Goal: Task Accomplishment & Management: Use online tool/utility

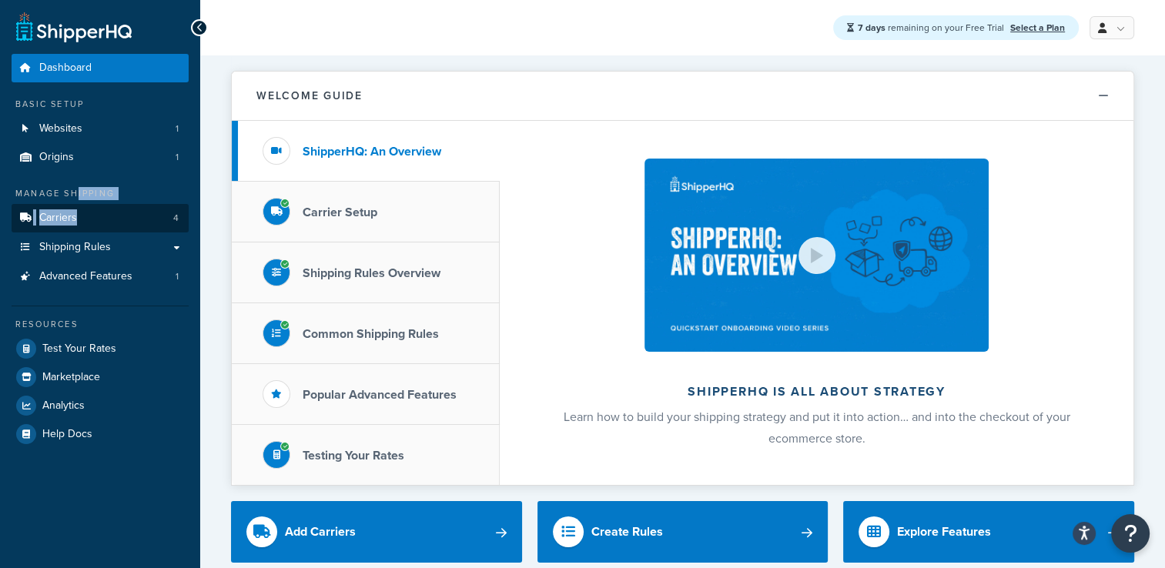
click at [146, 210] on div "Manage Shipping Carriers 4 Shipping Rules Shipping Rules All Shipping Rules 3 S…" at bounding box center [100, 238] width 177 height 103
drag, startPoint x: 151, startPoint y: 210, endPoint x: 263, endPoint y: 52, distance: 193.3
click at [263, 52] on div "7 days remaining on your Free Trial Select a Plan My Profile Billing Global Set…" at bounding box center [682, 27] width 965 height 55
click at [263, 45] on div "7 days remaining on your Free Trial Select a Plan My Profile Billing Global Set…" at bounding box center [682, 27] width 965 height 55
click at [405, 288] on li "Shipping Rules Overview" at bounding box center [366, 272] width 268 height 61
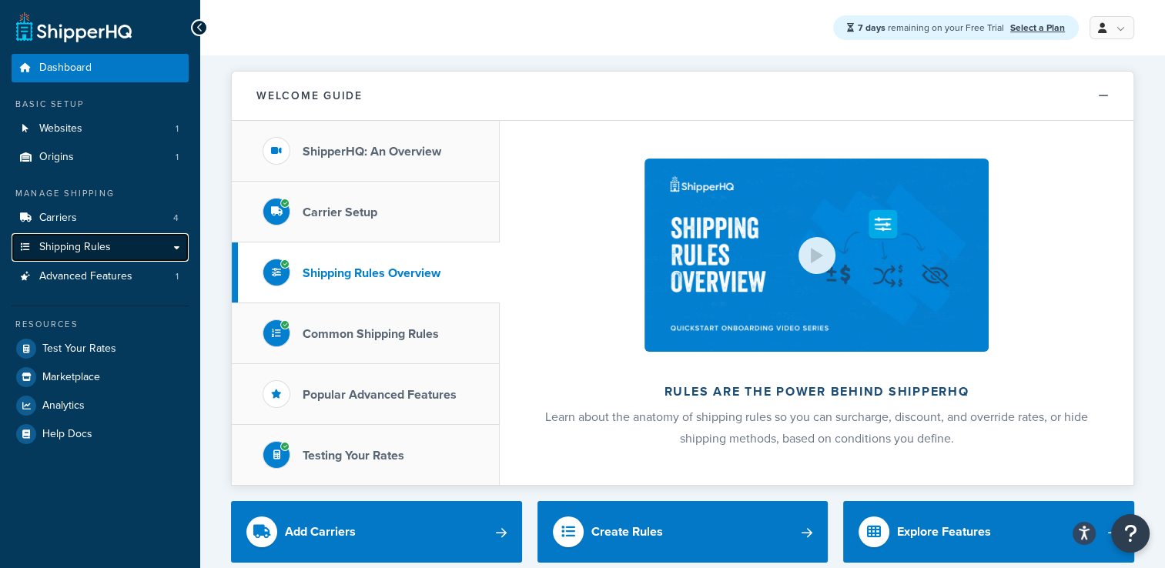
click at [120, 239] on link "Shipping Rules" at bounding box center [100, 247] width 177 height 28
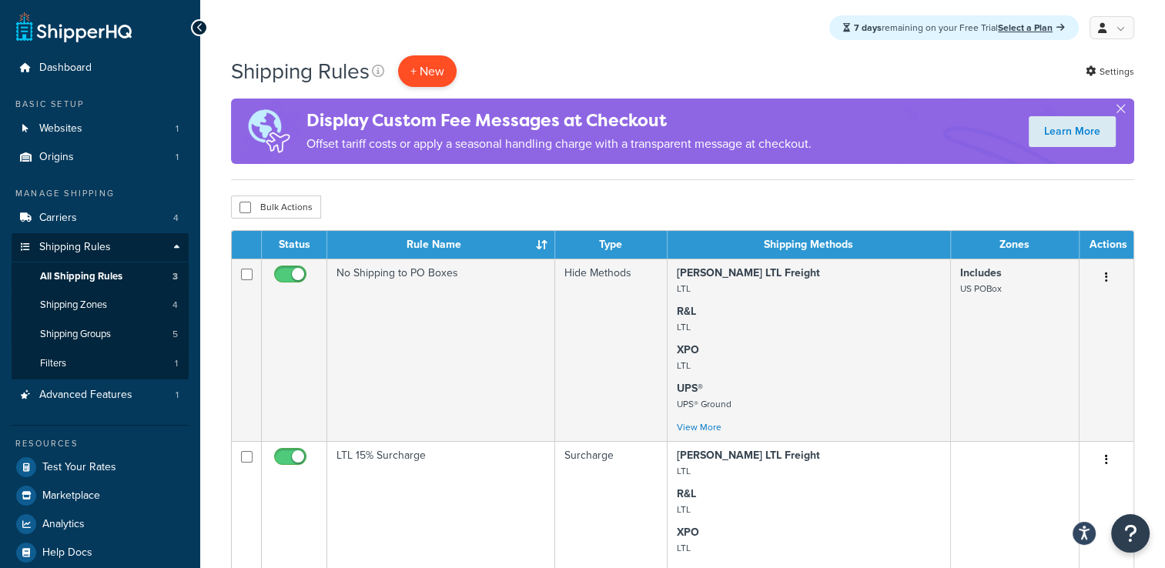
click at [425, 75] on p "+ New" at bounding box center [427, 71] width 59 height 32
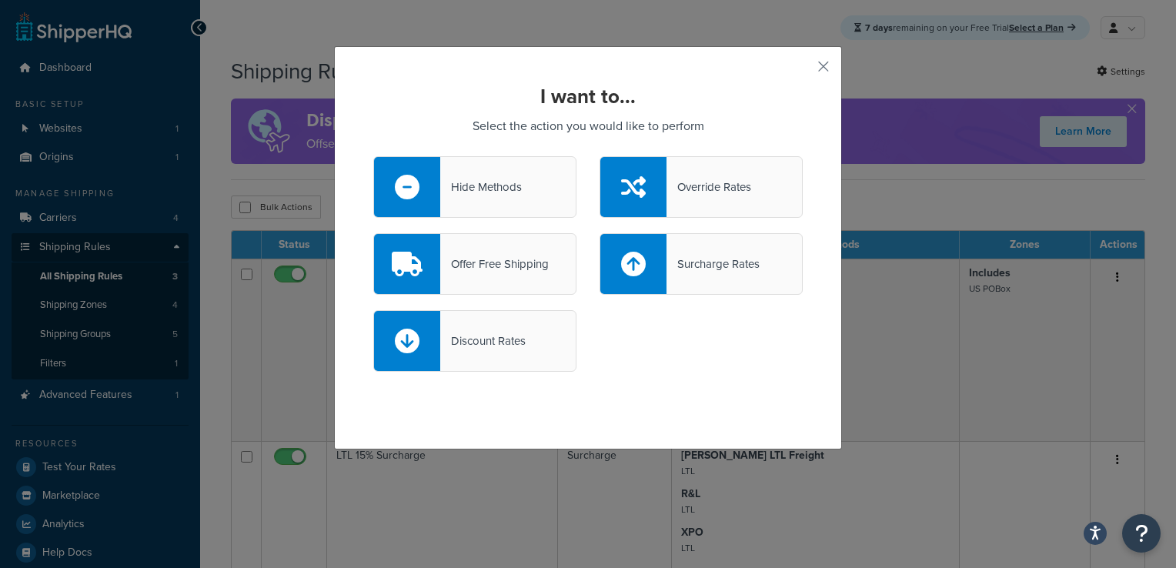
click at [545, 198] on div "Hide Methods" at bounding box center [474, 187] width 203 height 62
click at [0, 0] on input "Hide Methods" at bounding box center [0, 0] width 0 height 0
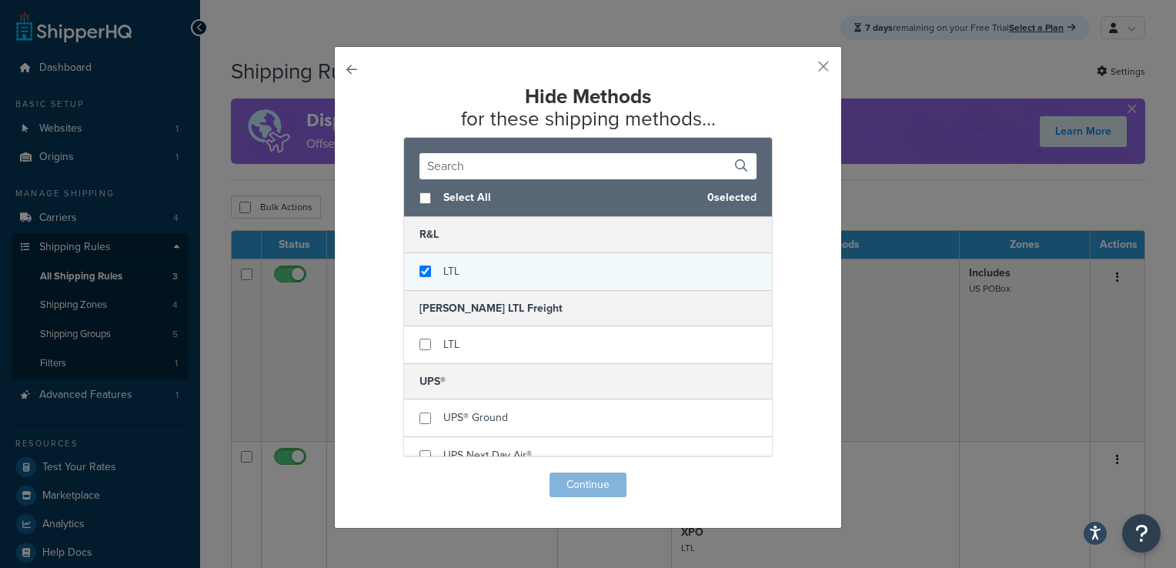
checkbox input "true"
click at [431, 268] on div "LTL" at bounding box center [588, 271] width 368 height 37
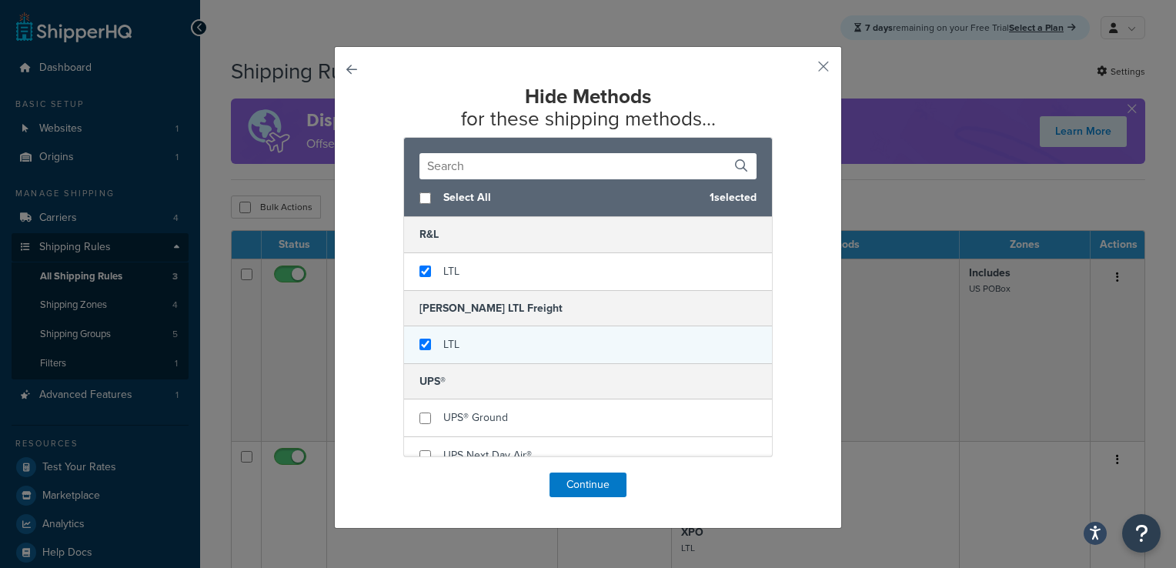
checkbox input "true"
click at [434, 355] on div "LTL" at bounding box center [588, 344] width 368 height 37
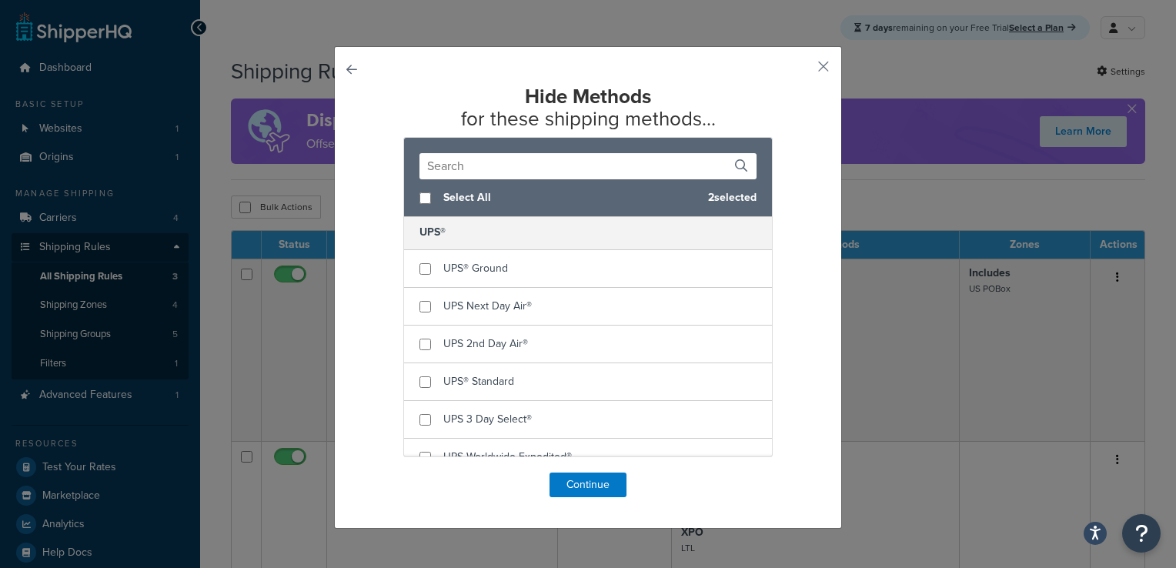
scroll to position [277, 0]
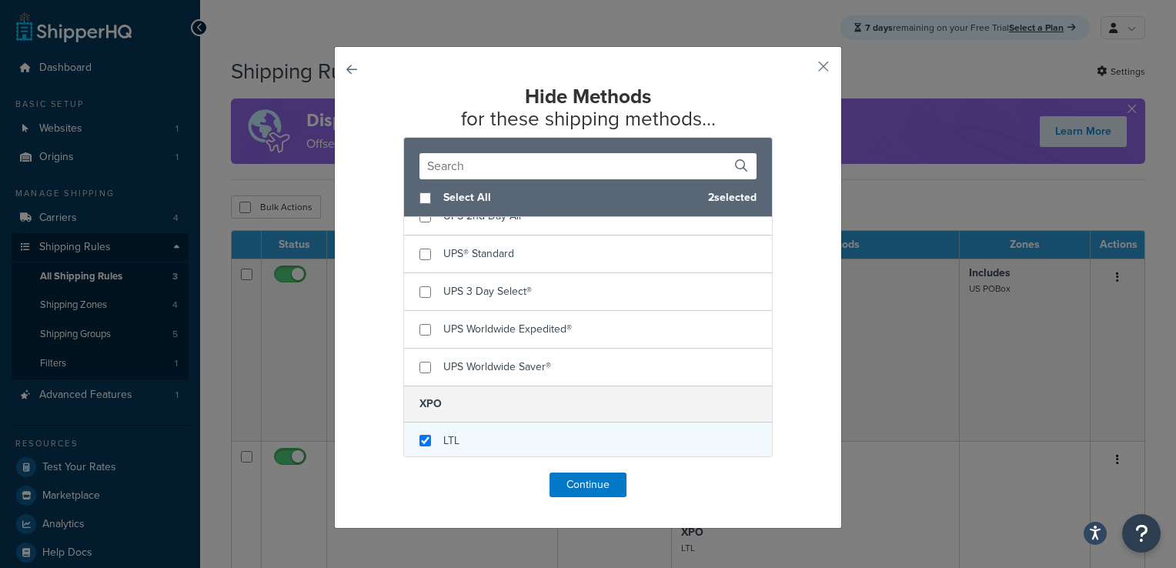
checkbox input "true"
click at [443, 434] on span "LTL" at bounding box center [451, 441] width 16 height 16
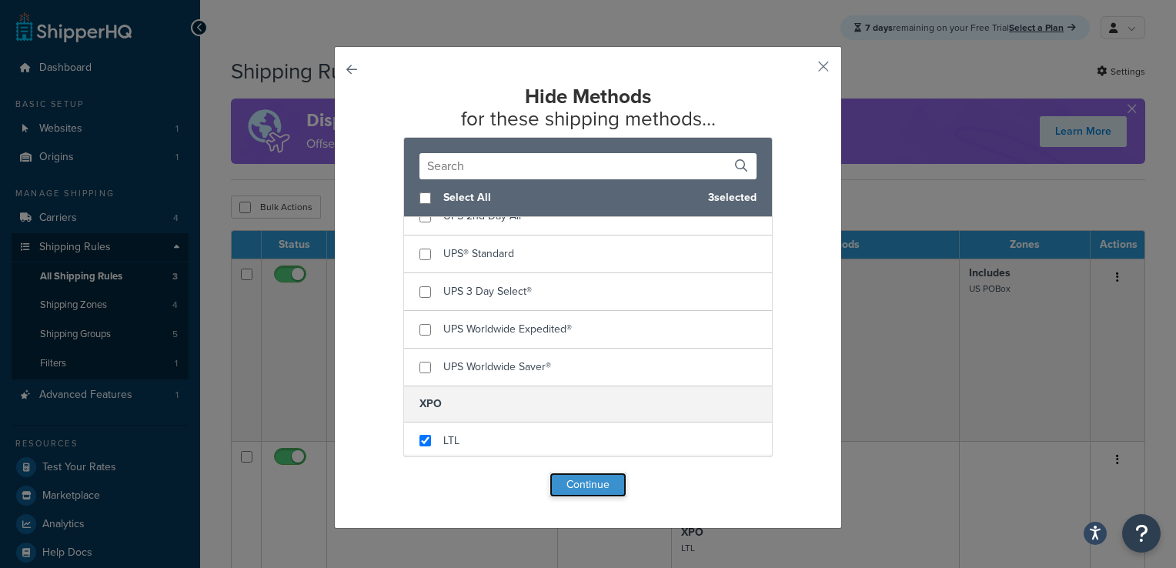
click at [590, 477] on button "Continue" at bounding box center [588, 485] width 77 height 25
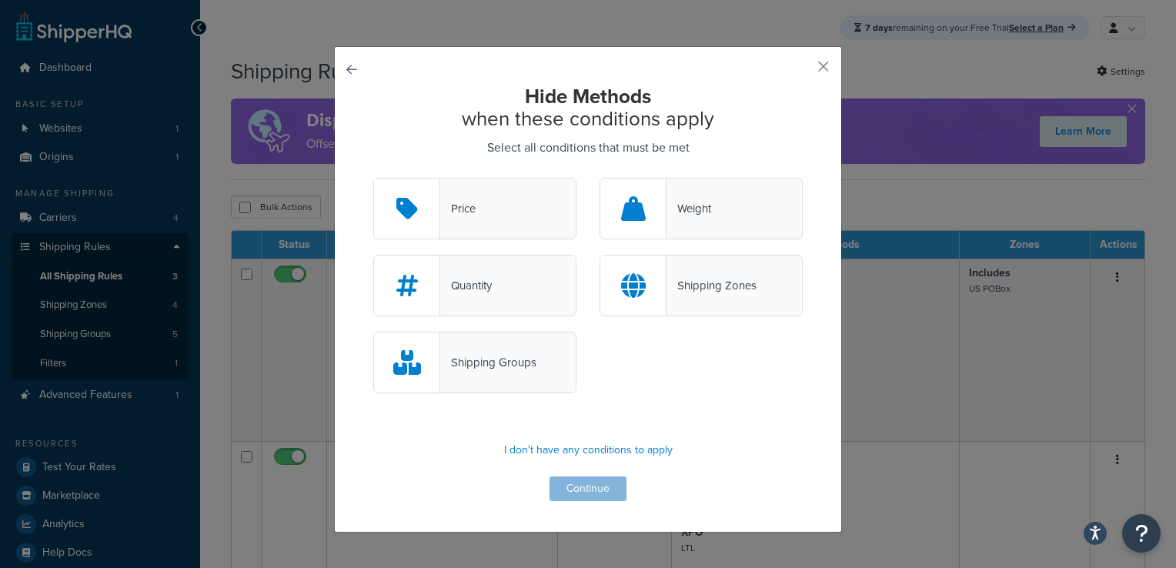
click at [667, 207] on div "Weight" at bounding box center [689, 209] width 45 height 22
click at [0, 0] on input "Weight" at bounding box center [0, 0] width 0 height 0
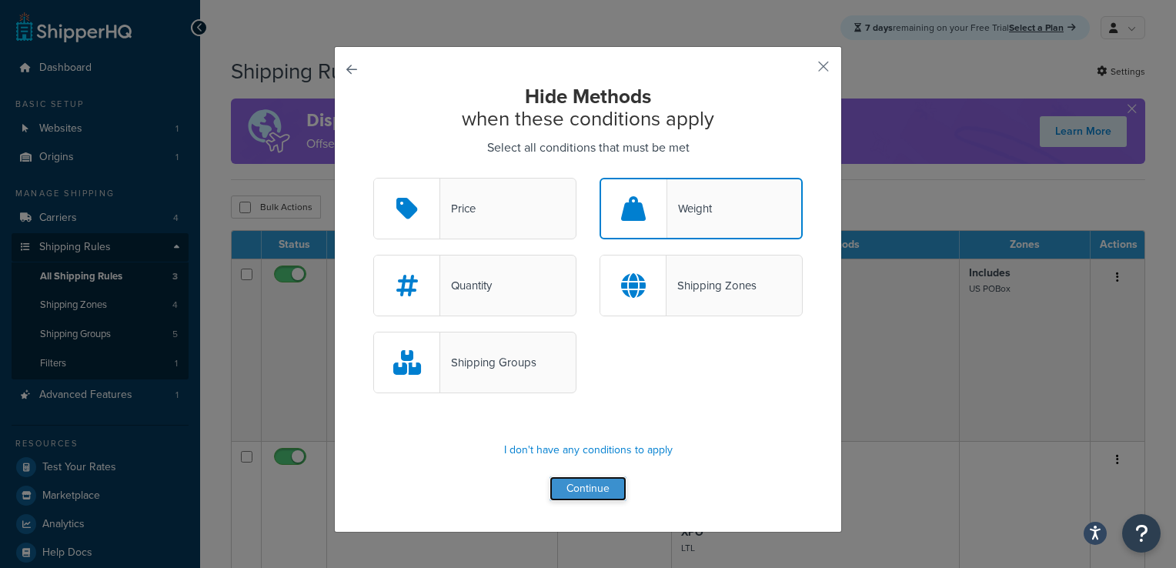
click at [594, 493] on button "Continue" at bounding box center [588, 489] width 77 height 25
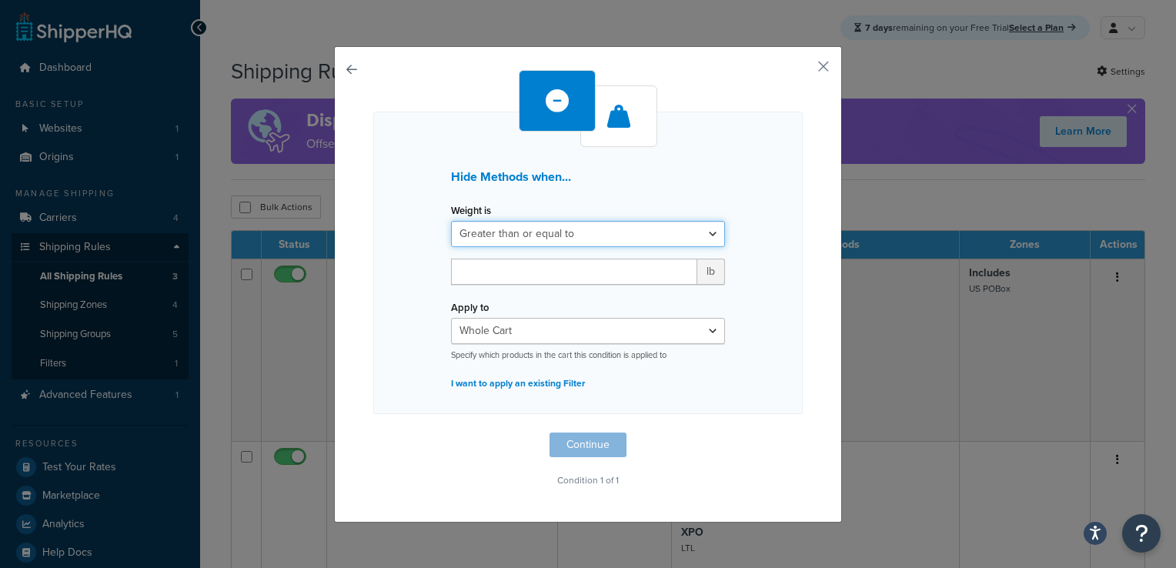
click at [551, 242] on select "Greater than or equal to Between or equal to Less than or equal to" at bounding box center [588, 234] width 274 height 26
click at [761, 294] on div "Hide Methods when... Weight is Greater than or equal to Between or equal to Les…" at bounding box center [588, 263] width 430 height 303
click at [634, 236] on select "Greater than or equal to Between or equal to Less than or equal to" at bounding box center [588, 234] width 274 height 26
click at [451, 221] on select "Greater than or equal to Between or equal to Less than or equal to" at bounding box center [588, 234] width 274 height 26
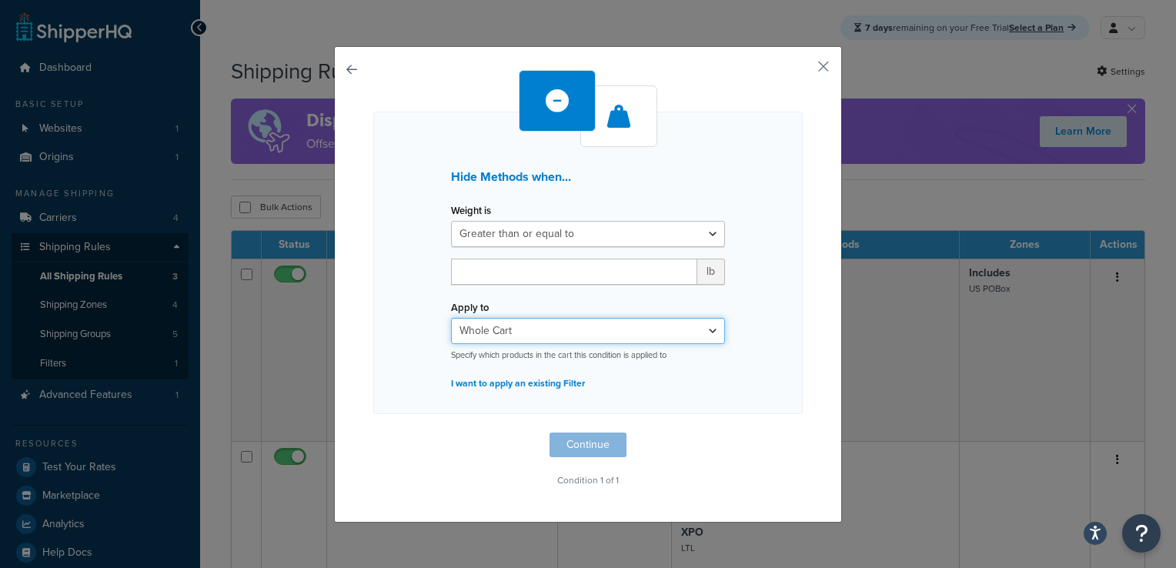
click at [616, 337] on select "Whole Cart Everything in Shipping Group Everything at Origin Each Item within S…" at bounding box center [588, 331] width 274 height 26
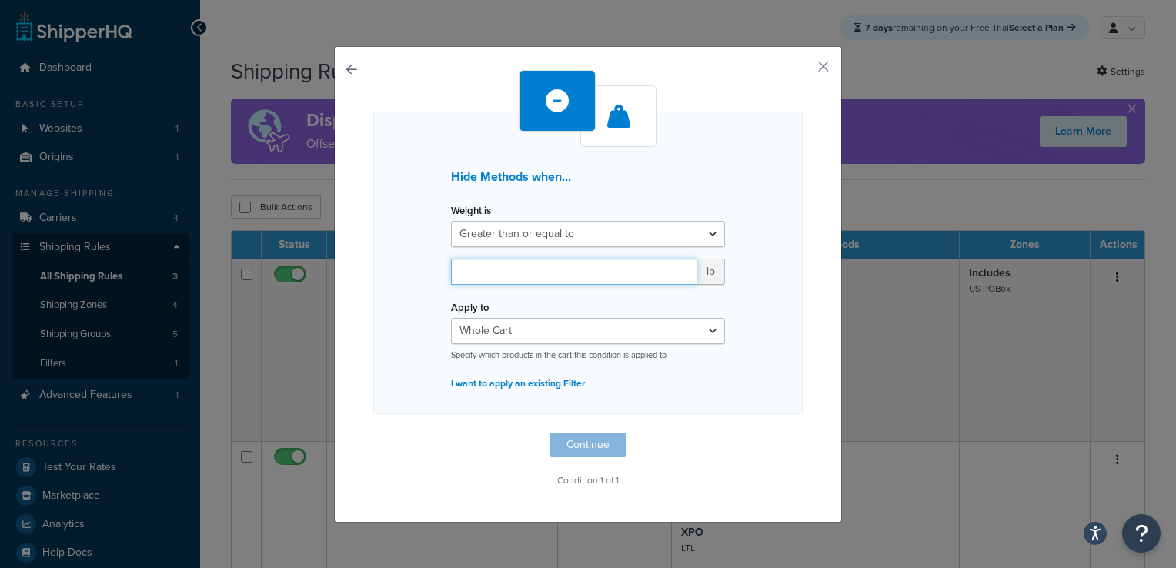
click at [533, 276] on input "number" at bounding box center [574, 272] width 246 height 26
type input "121"
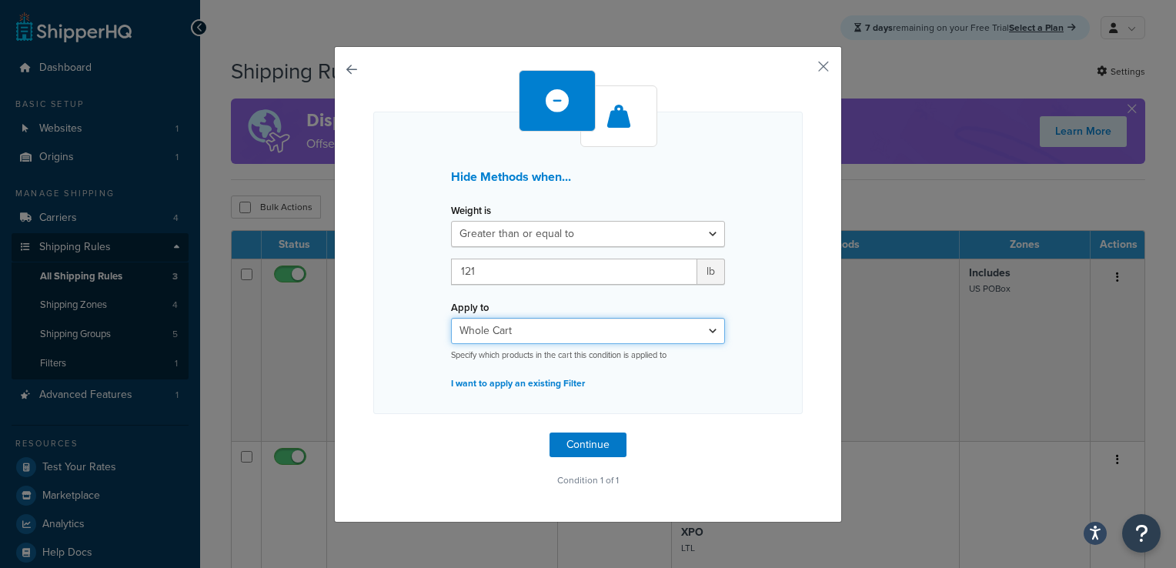
click at [581, 328] on select "Whole Cart Everything in Shipping Group Everything at Origin Each Item within S…" at bounding box center [588, 331] width 274 height 26
click at [451, 318] on select "Whole Cart Everything in Shipping Group Everything at Origin Each Item within S…" at bounding box center [588, 331] width 274 height 26
click at [594, 445] on button "Continue" at bounding box center [588, 445] width 77 height 25
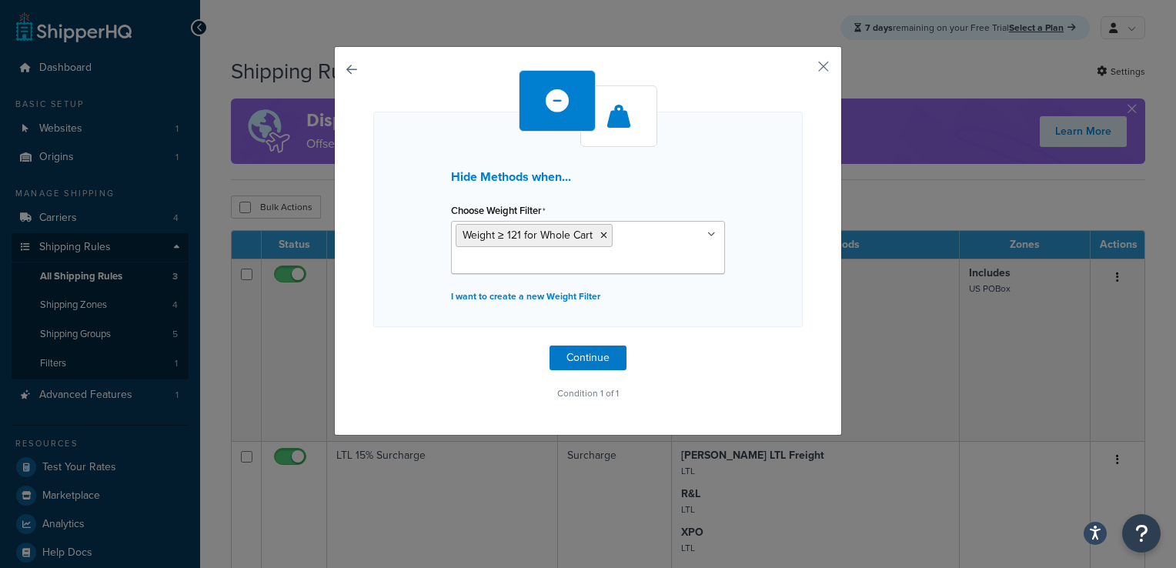
click at [373, 346] on button "button" at bounding box center [373, 346] width 0 height 0
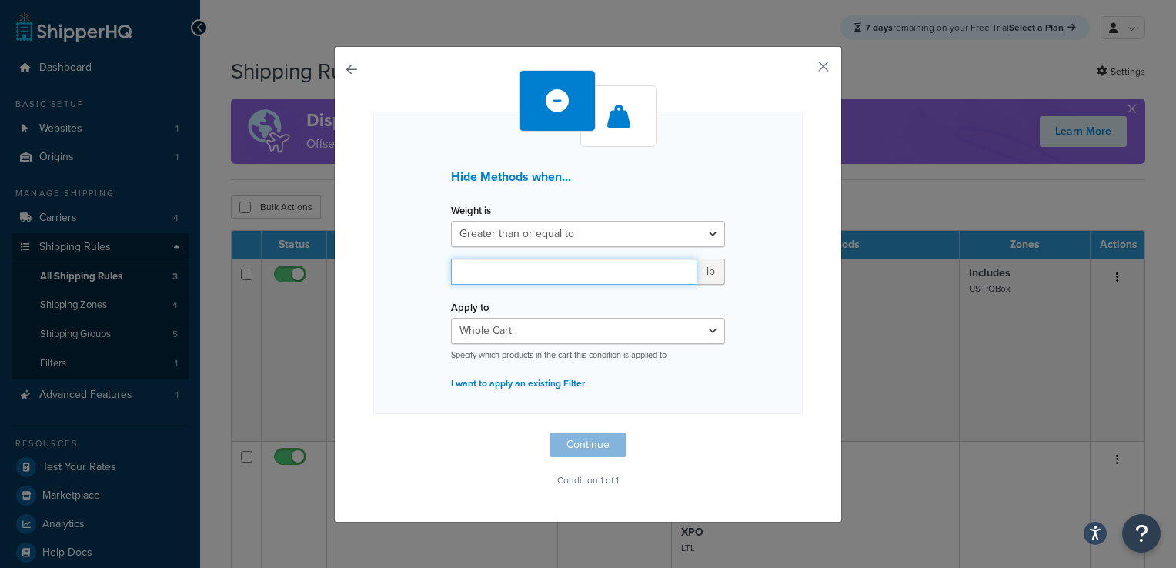
click at [536, 267] on input "number" at bounding box center [574, 272] width 246 height 26
type input "120"
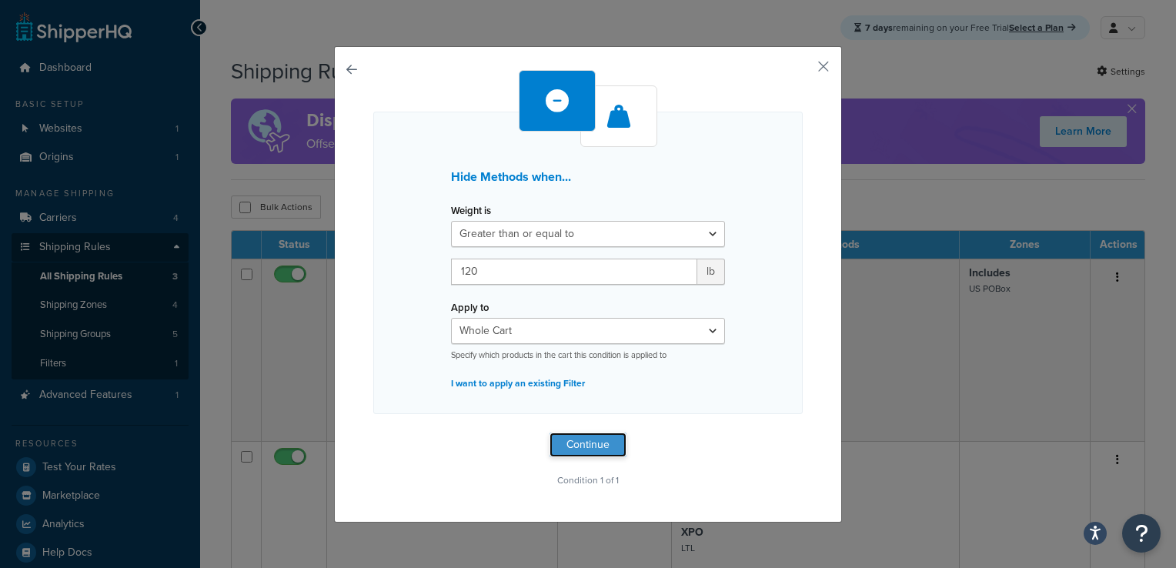
click at [584, 434] on button "Continue" at bounding box center [588, 445] width 77 height 25
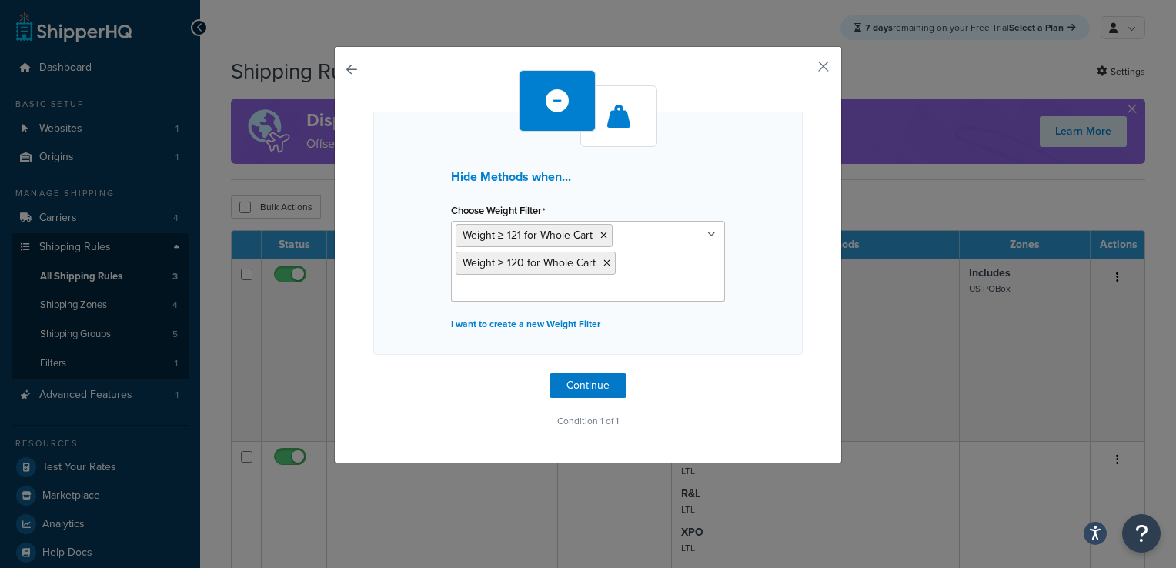
drag, startPoint x: 601, startPoint y: 229, endPoint x: 604, endPoint y: 246, distance: 17.1
click at [604, 246] on ul "Weight ≥ 121 for Whole Cart Weight ≥ 120 for Whole Cart" at bounding box center [588, 261] width 274 height 81
click at [600, 232] on icon at bounding box center [603, 235] width 7 height 9
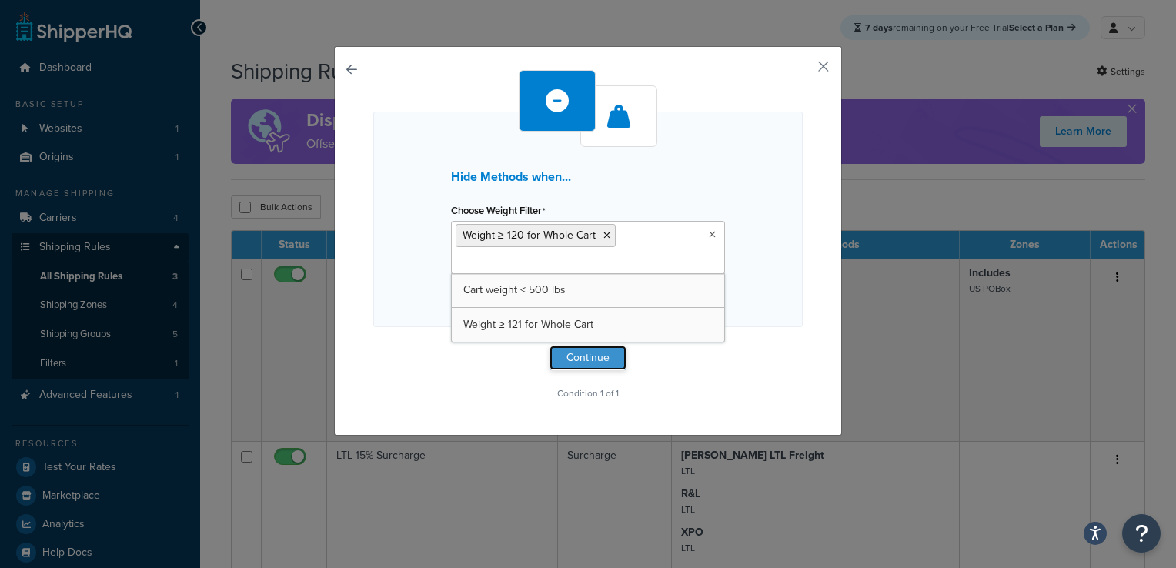
click at [592, 365] on button "Continue" at bounding box center [588, 358] width 77 height 25
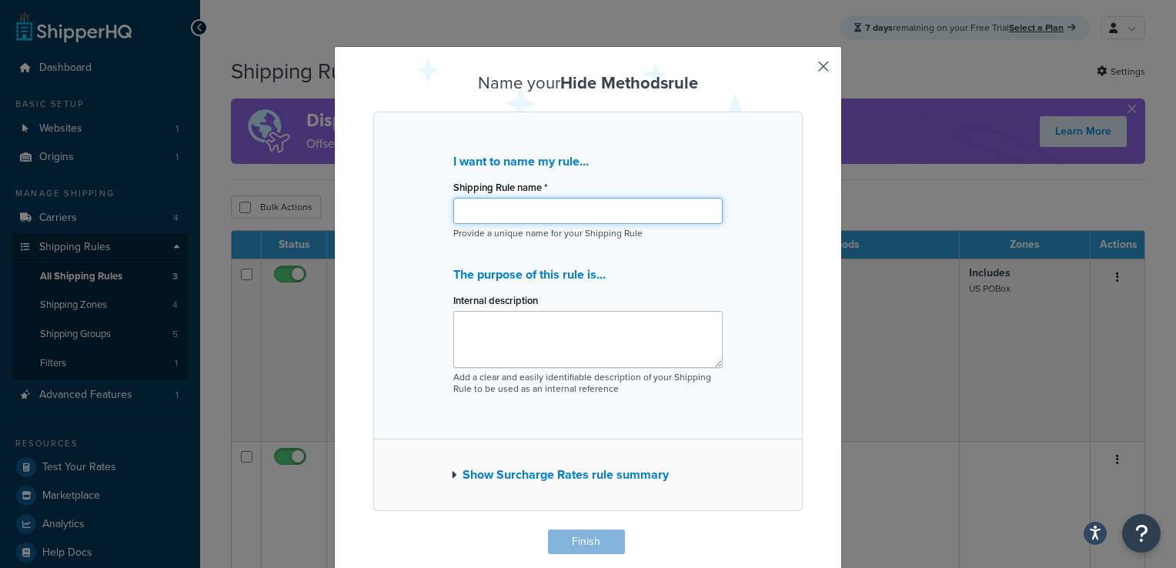
click at [533, 222] on input "Shipping Rule name *" at bounding box center [587, 211] width 269 height 26
type input "Disallow UPS for Carts over 120lbs"
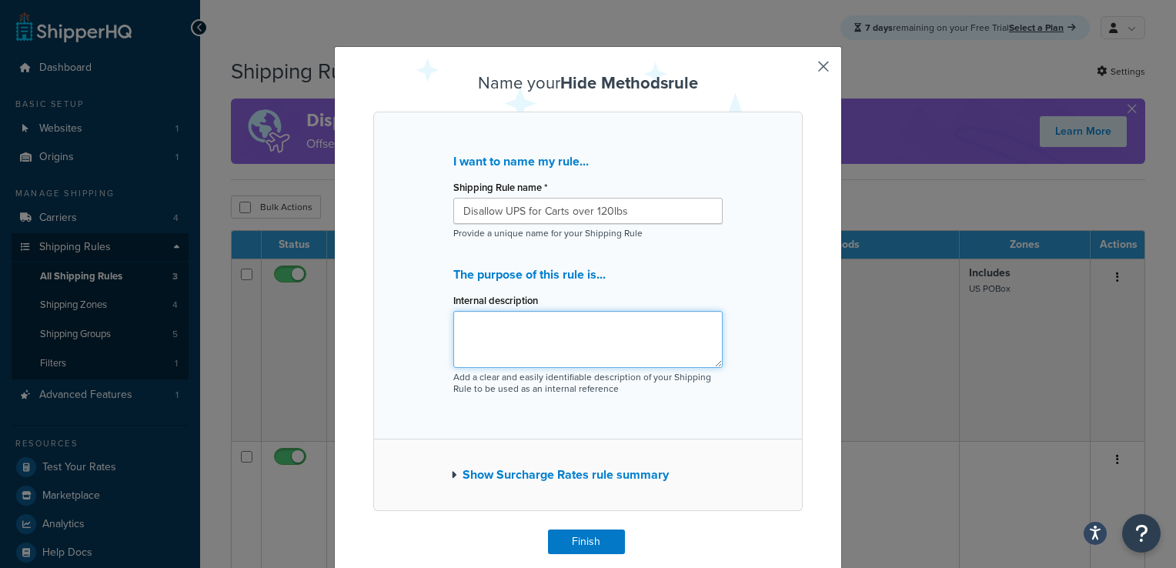
click at [536, 332] on textarea "Internal description" at bounding box center [587, 339] width 269 height 57
drag, startPoint x: 615, startPoint y: 211, endPoint x: 432, endPoint y: 208, distance: 183.2
click at [432, 208] on div "I want to name my rule... Shipping Rule name * Disallow UPS for Carts over 120l…" at bounding box center [588, 276] width 430 height 328
click at [574, 542] on button "Finish" at bounding box center [586, 542] width 77 height 25
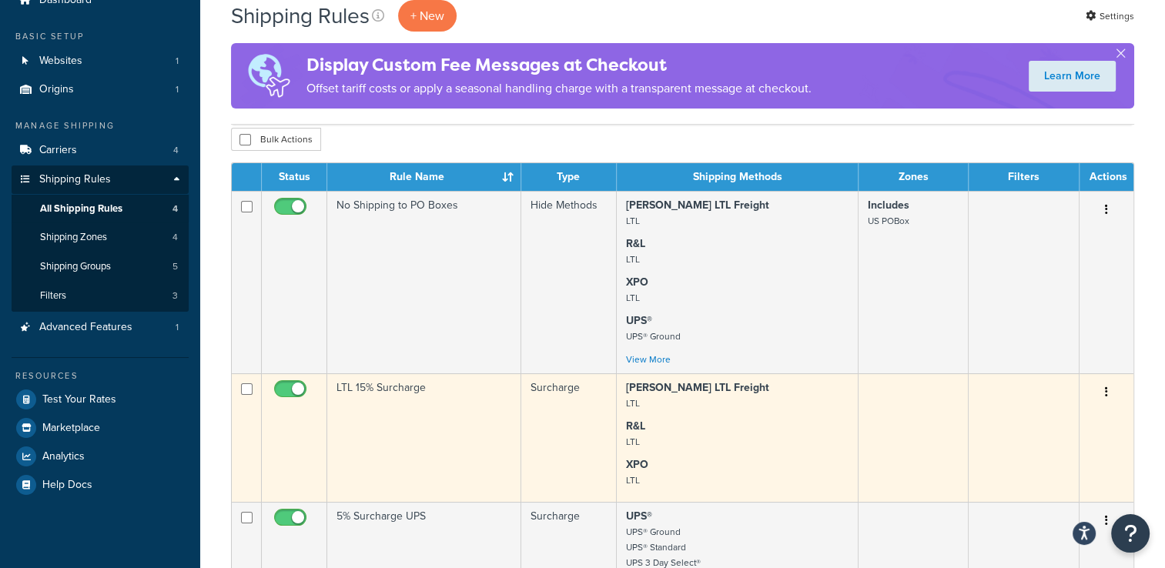
scroll to position [308, 0]
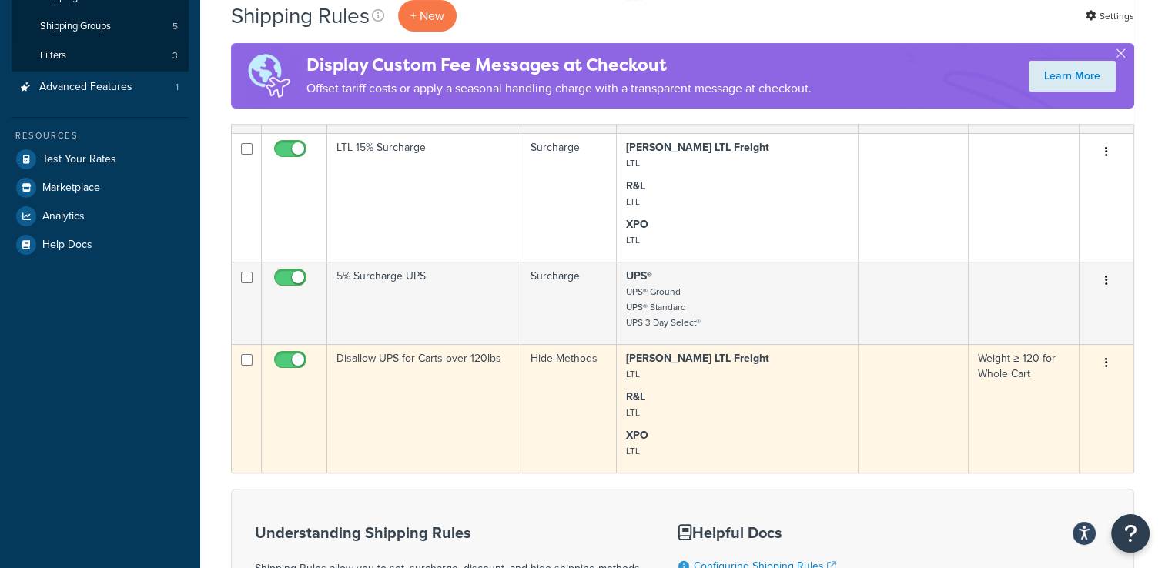
click at [1105, 370] on button "button" at bounding box center [1106, 363] width 22 height 25
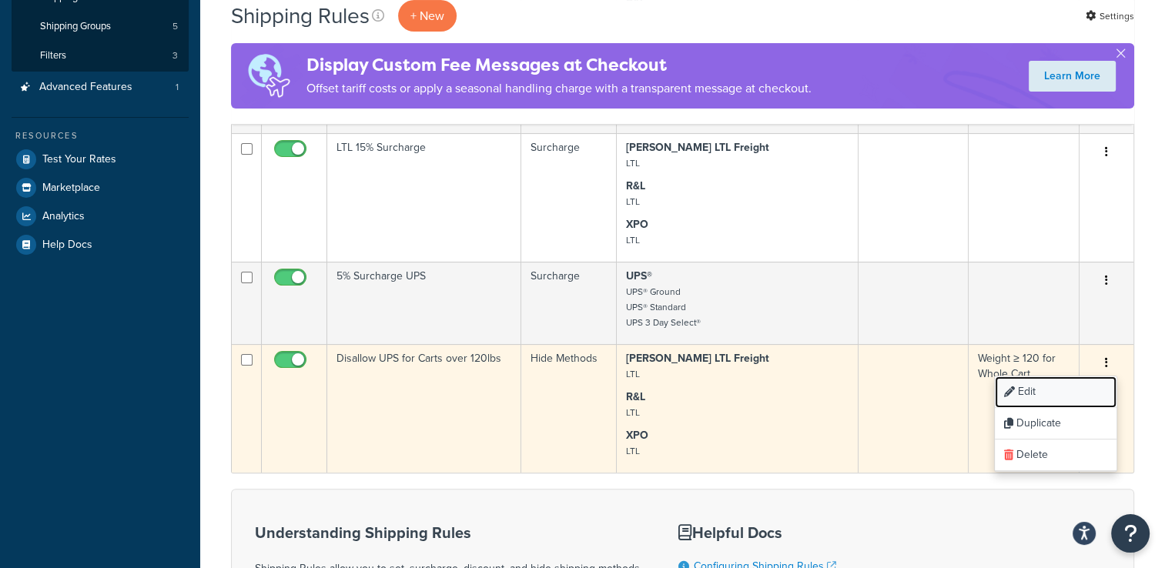
click at [1032, 395] on link "Edit" at bounding box center [1056, 392] width 122 height 32
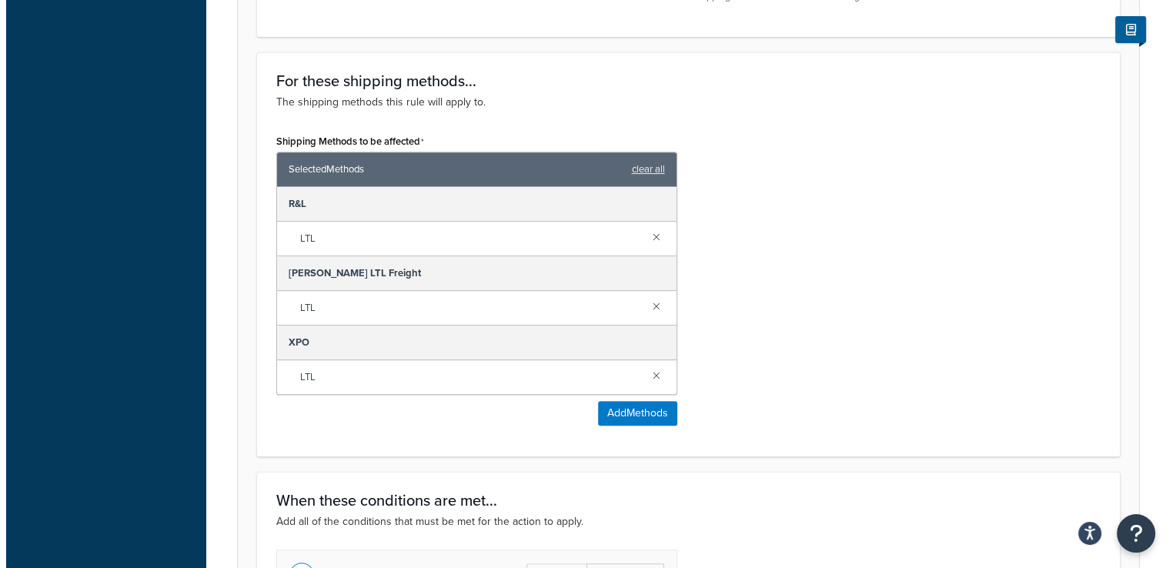
scroll to position [616, 0]
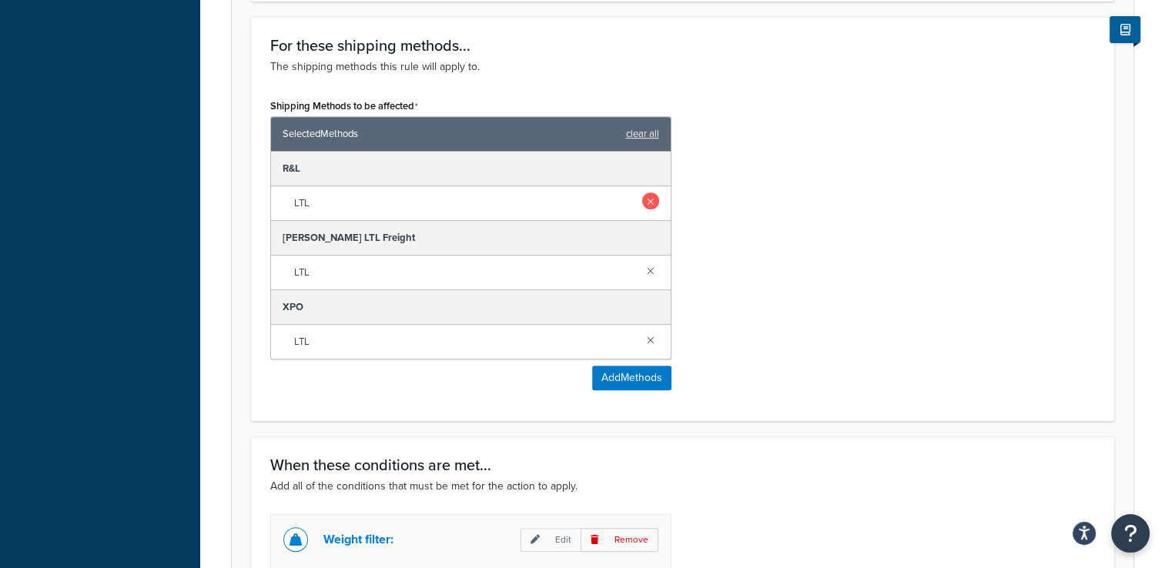
click at [653, 204] on link at bounding box center [650, 200] width 17 height 17
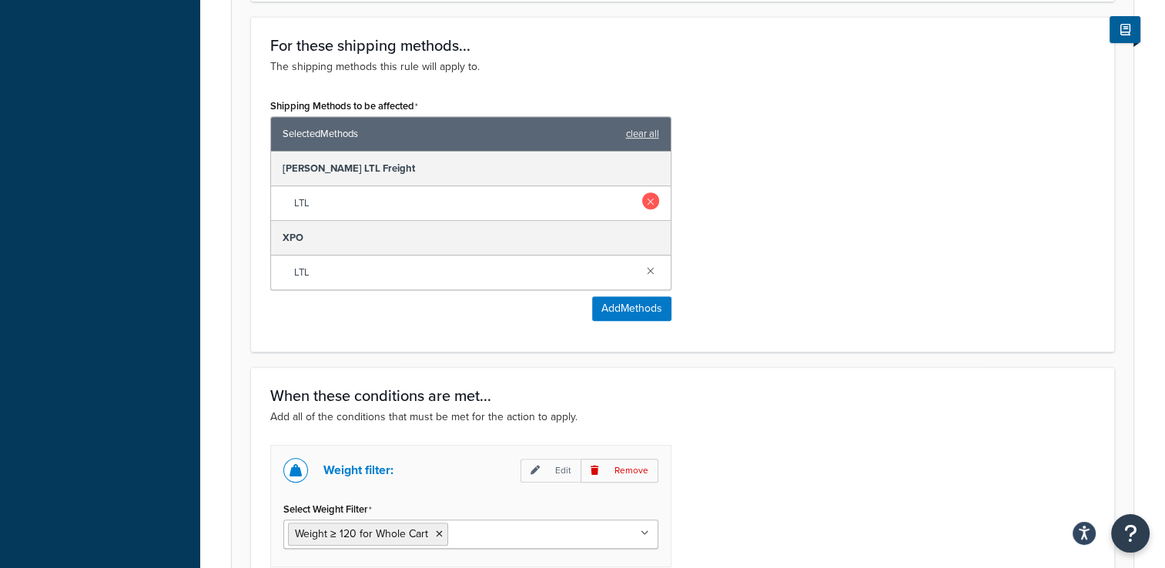
click at [653, 203] on link at bounding box center [650, 200] width 17 height 17
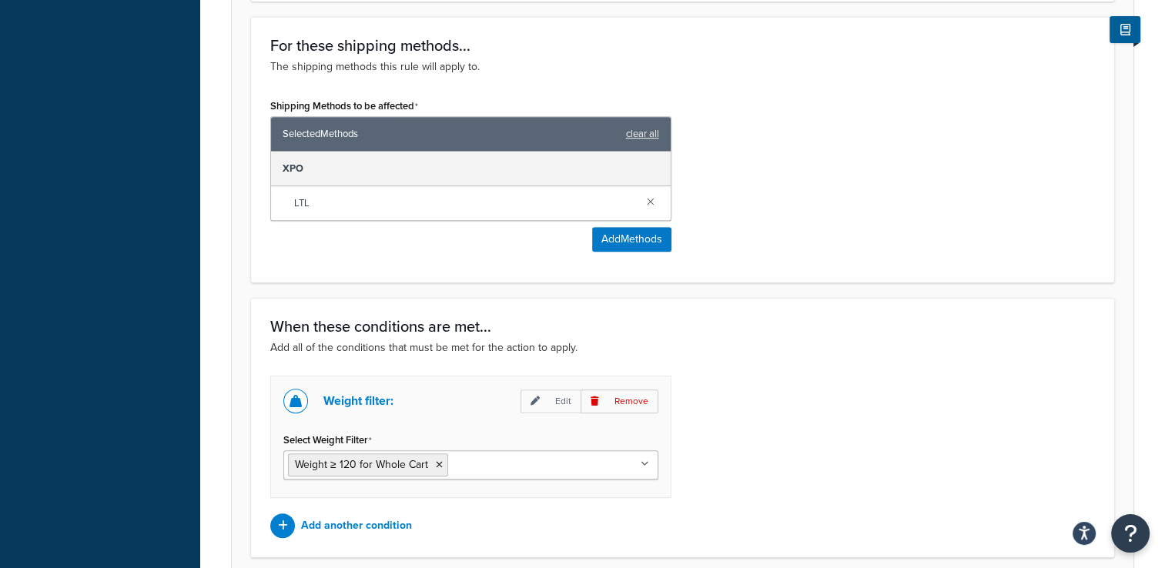
click at [653, 203] on link at bounding box center [650, 200] width 17 height 17
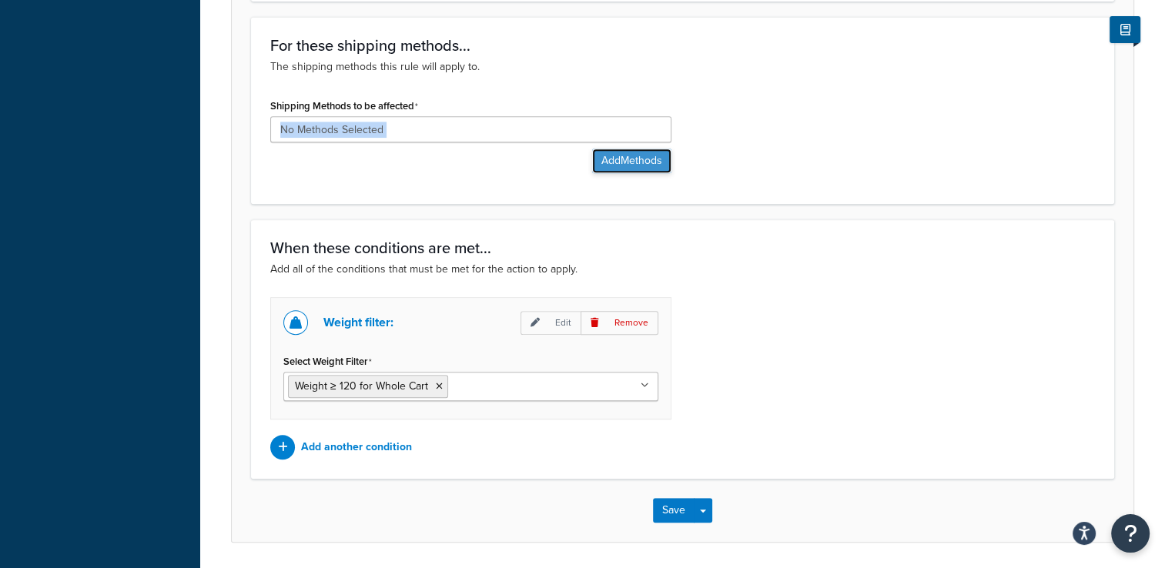
drag, startPoint x: 653, startPoint y: 203, endPoint x: 613, endPoint y: 165, distance: 55.5
click at [613, 165] on button "Add Methods" at bounding box center [631, 161] width 79 height 25
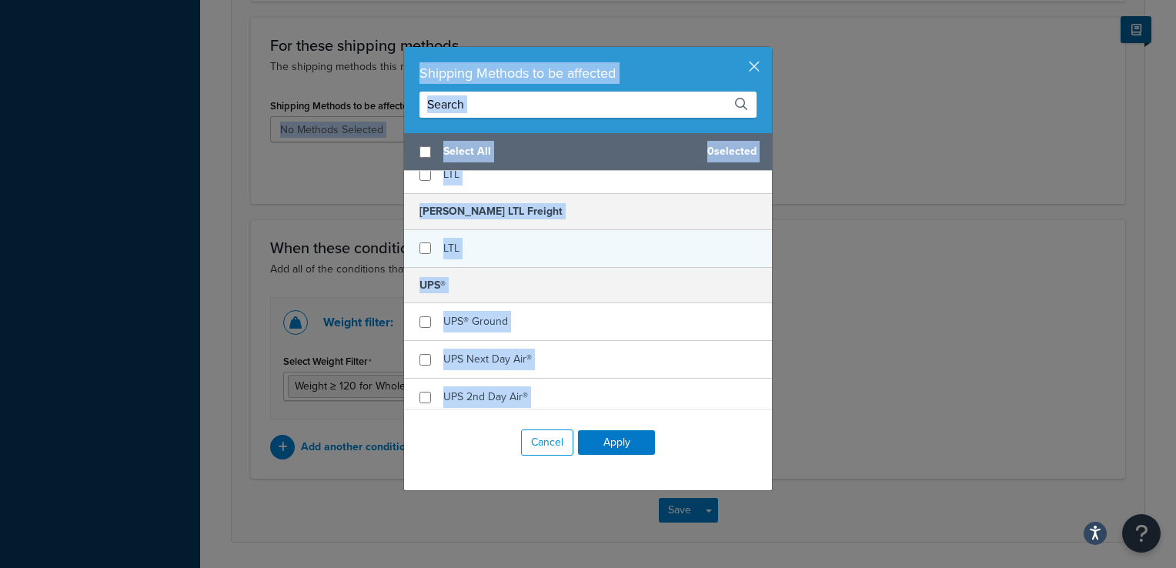
scroll to position [77, 0]
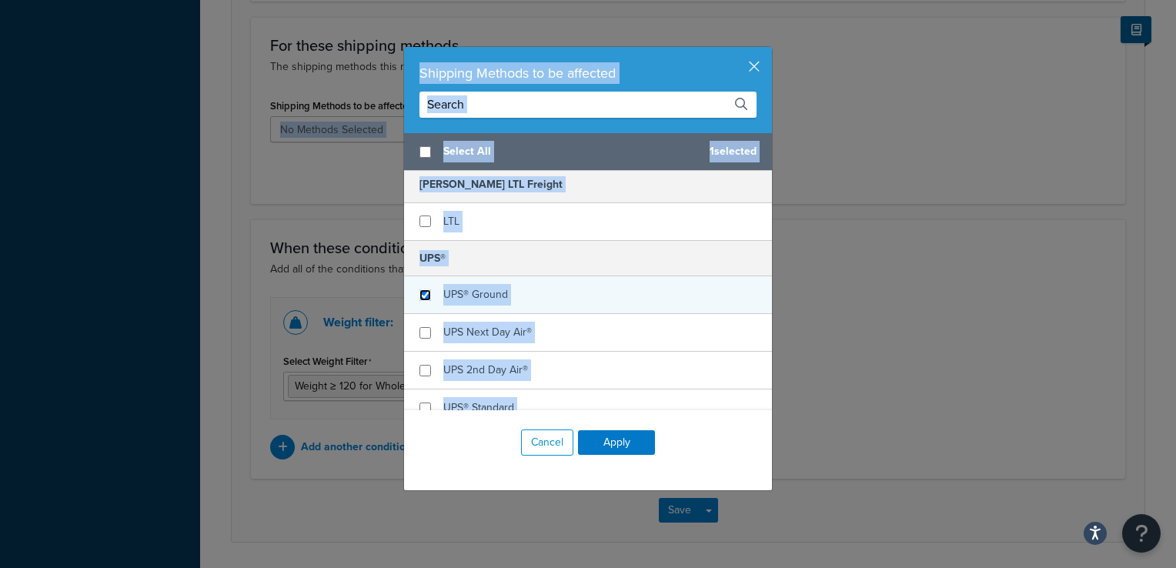
click at [422, 293] on input "checkbox" at bounding box center [426, 295] width 12 height 12
checkbox input "true"
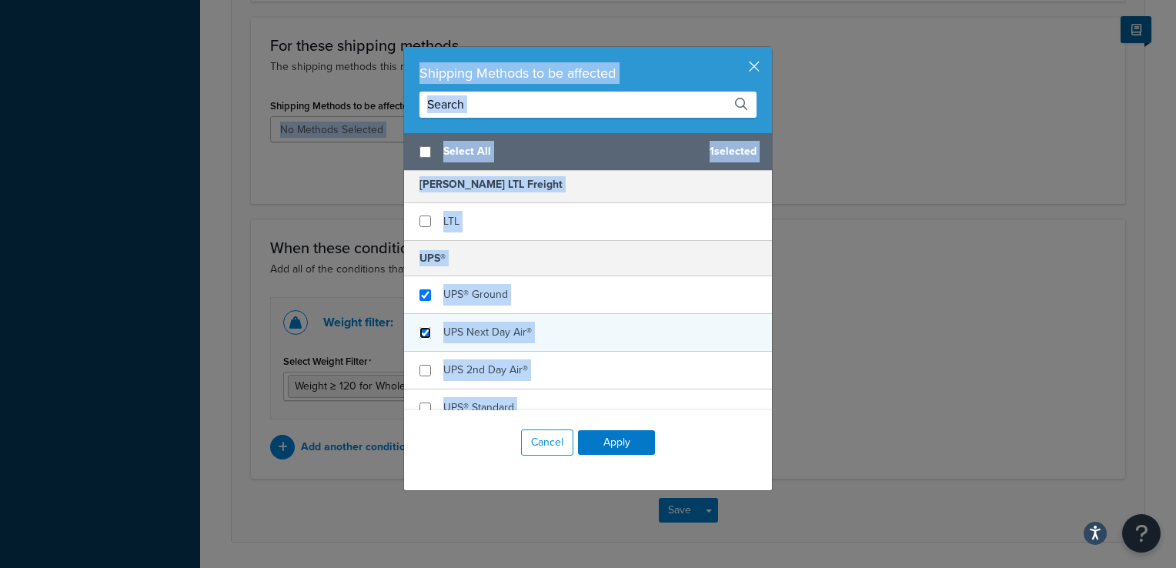
click at [422, 333] on input "checkbox" at bounding box center [426, 333] width 12 height 12
checkbox input "true"
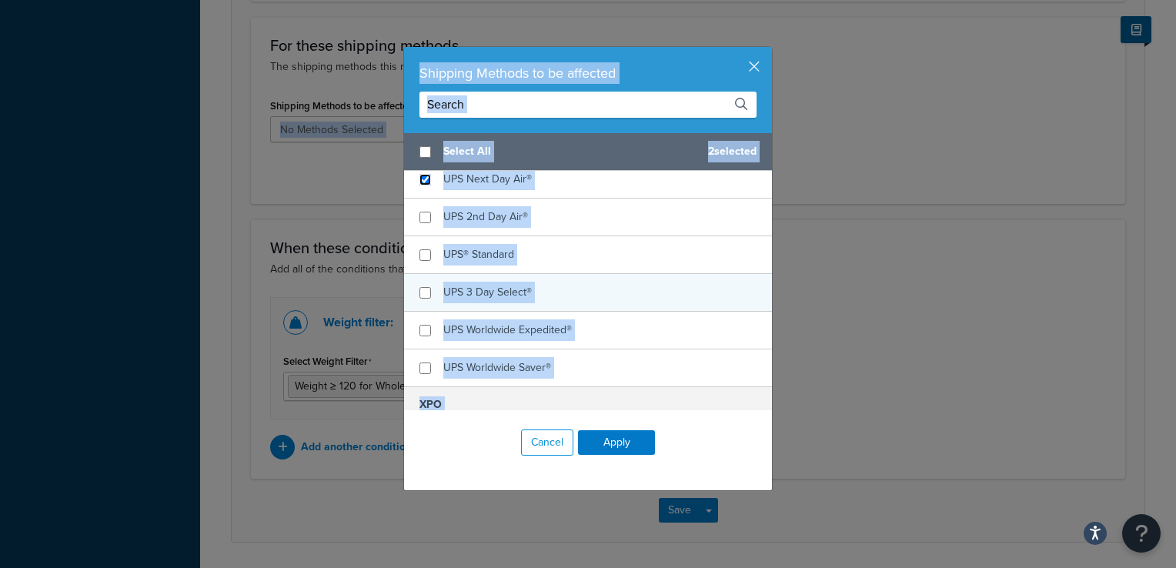
scroll to position [231, 0]
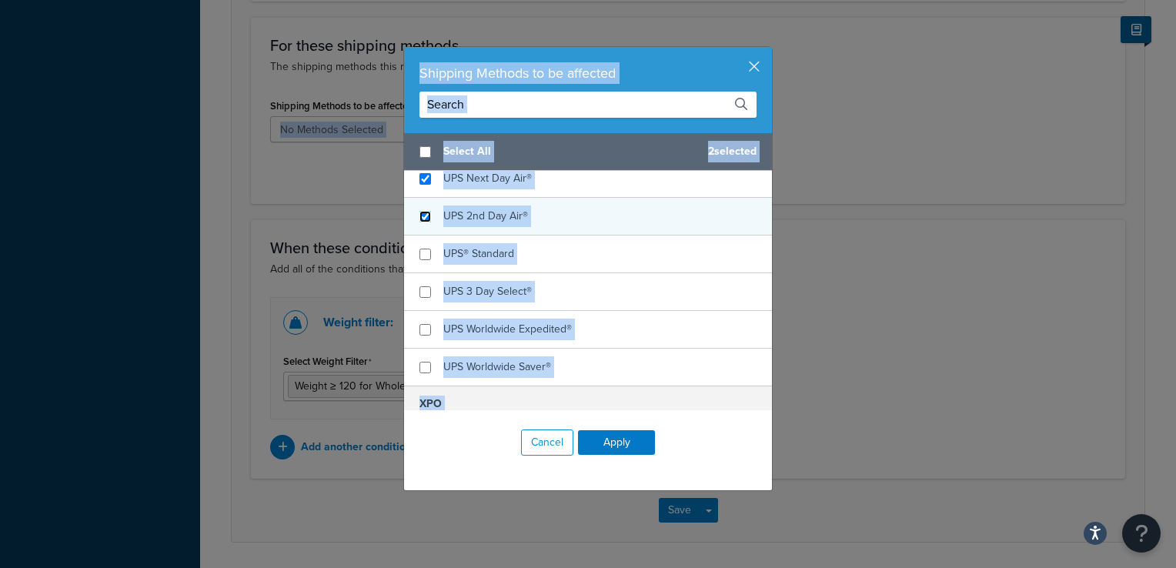
click at [424, 212] on input "checkbox" at bounding box center [426, 217] width 12 height 12
checkbox input "true"
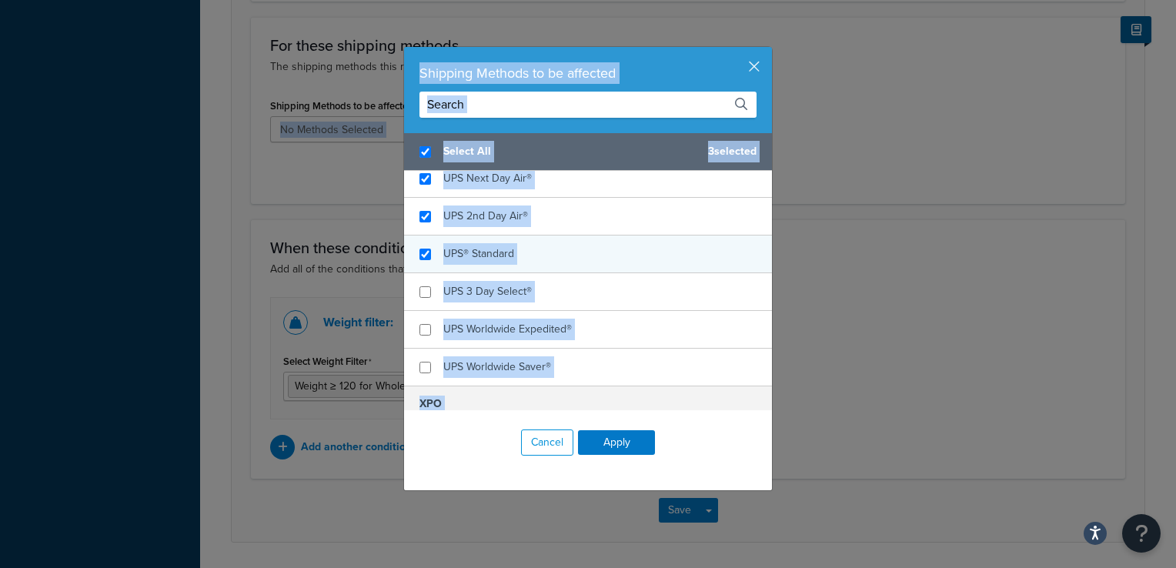
checkbox input "true"
click at [416, 242] on div "UPS® Standard" at bounding box center [588, 255] width 368 height 38
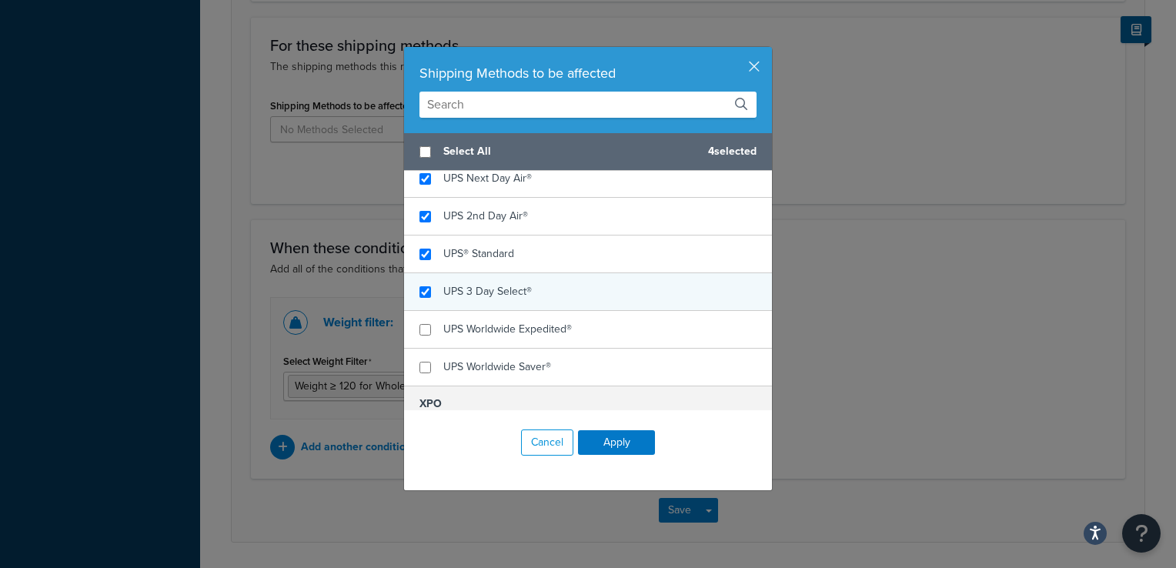
checkbox input "false"
checkbox input "true"
click at [425, 293] on div "UPS 3 Day Select®" at bounding box center [588, 292] width 368 height 38
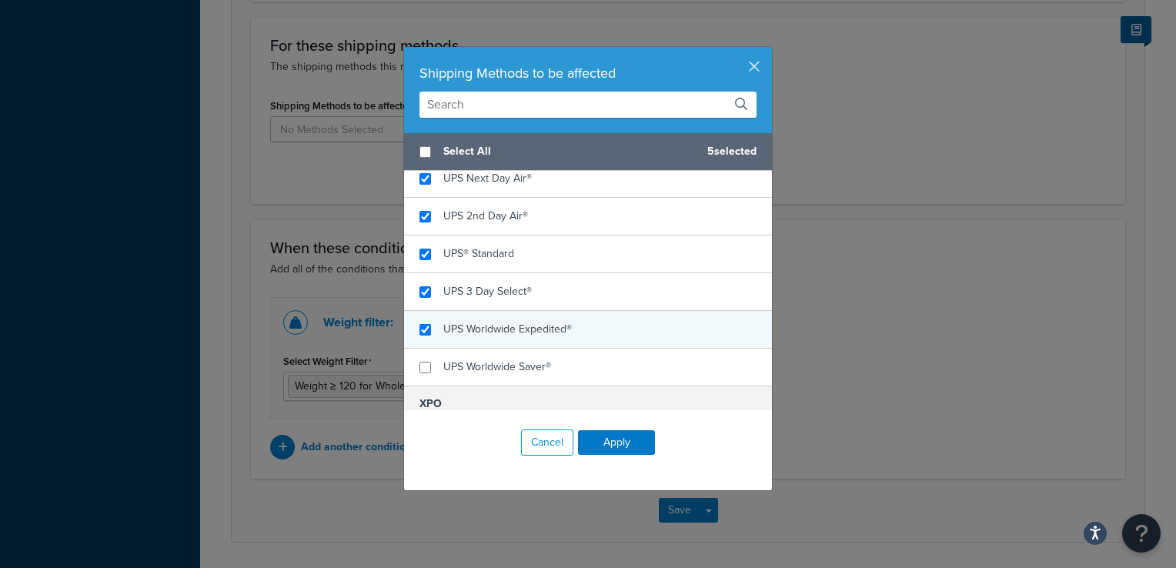
checkbox input "true"
click at [428, 322] on div "UPS Worldwide Expedited®" at bounding box center [588, 330] width 368 height 38
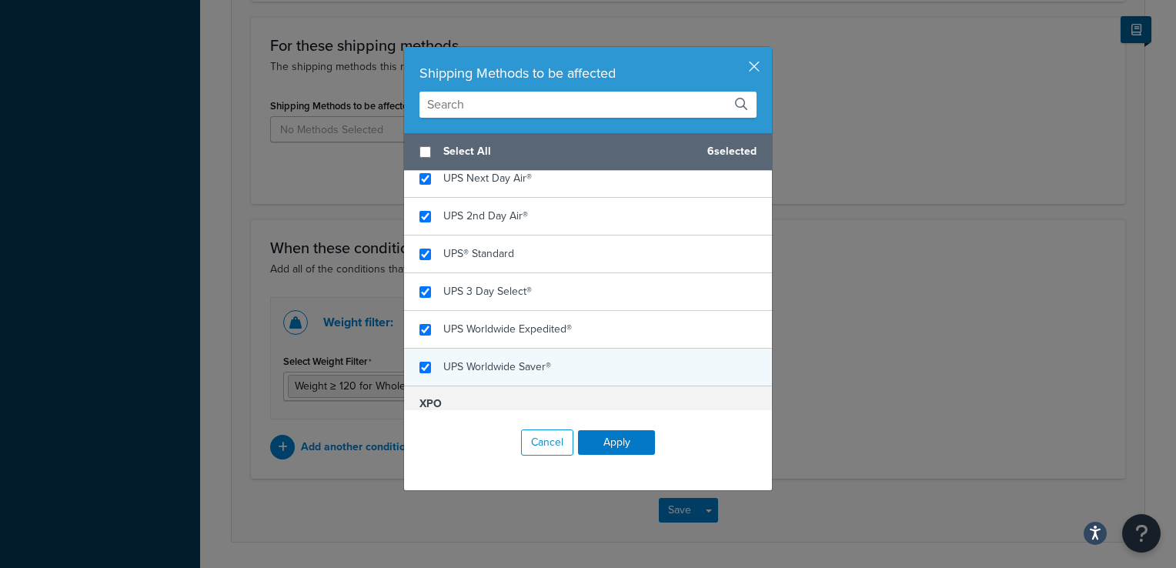
checkbox input "true"
click at [443, 372] on span "UPS Worldwide Saver®" at bounding box center [497, 367] width 108 height 16
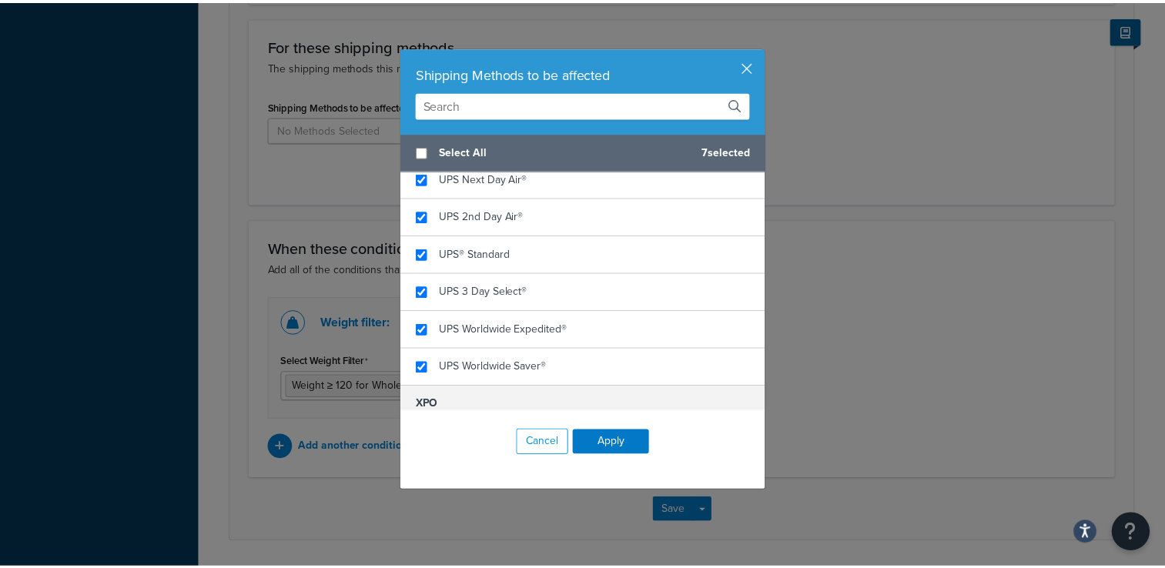
scroll to position [277, 0]
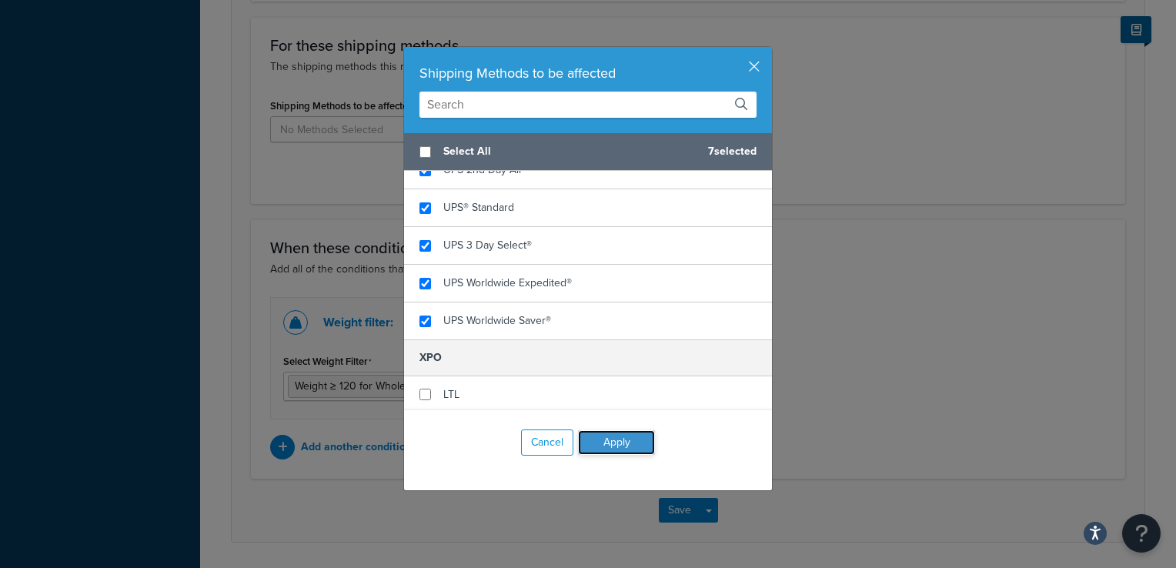
click at [614, 433] on button "Apply" at bounding box center [616, 442] width 77 height 25
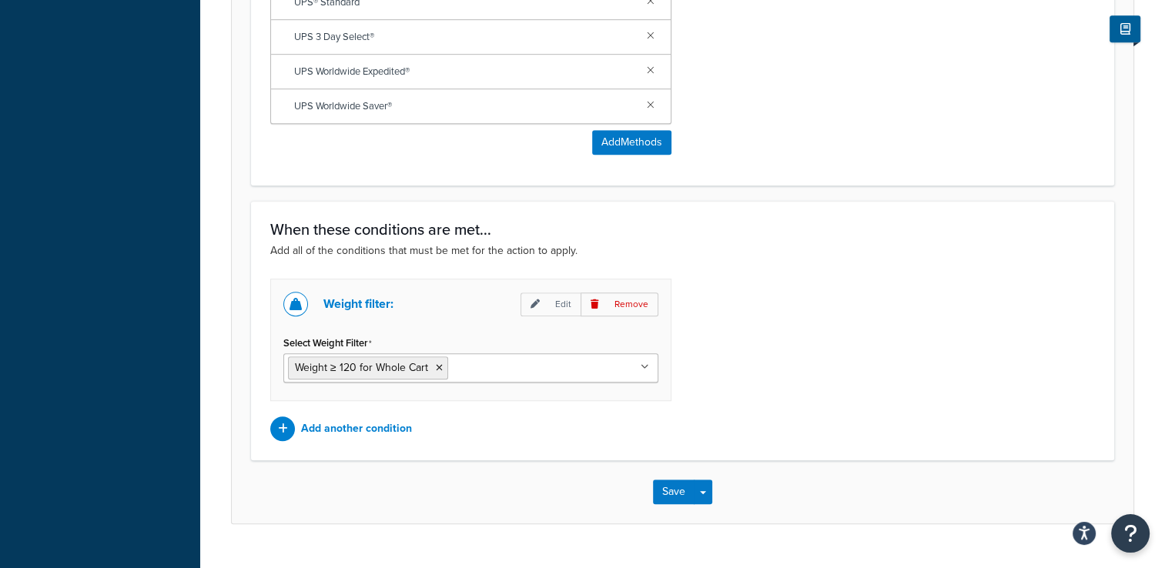
scroll to position [950, 0]
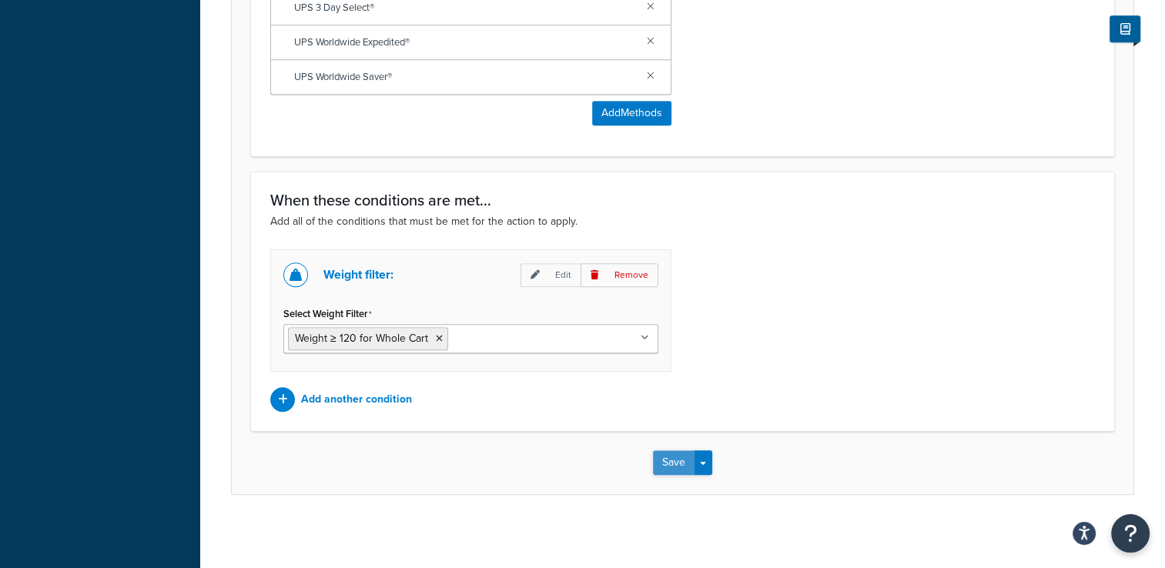
click at [666, 457] on button "Save" at bounding box center [674, 462] width 42 height 25
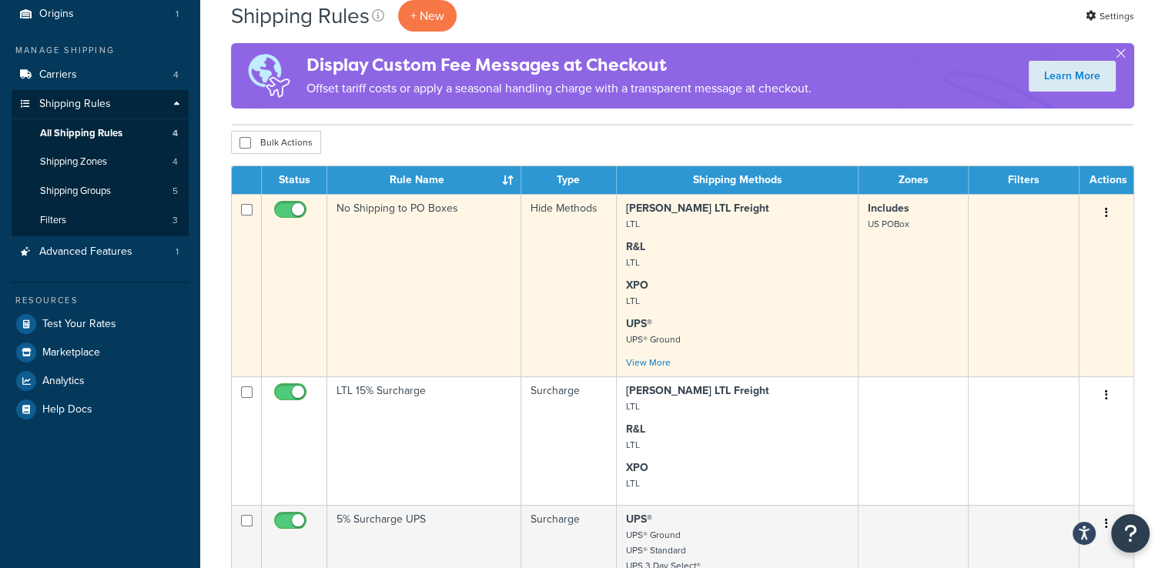
scroll to position [77, 0]
